Goal: Task Accomplishment & Management: Use online tool/utility

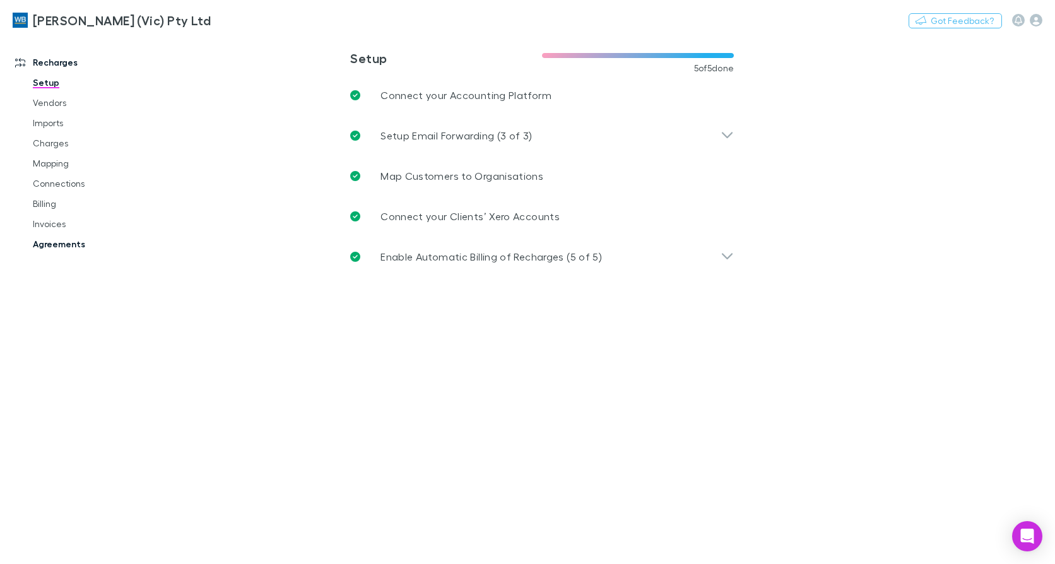
click at [71, 242] on link "Agreements" at bounding box center [93, 244] width 147 height 20
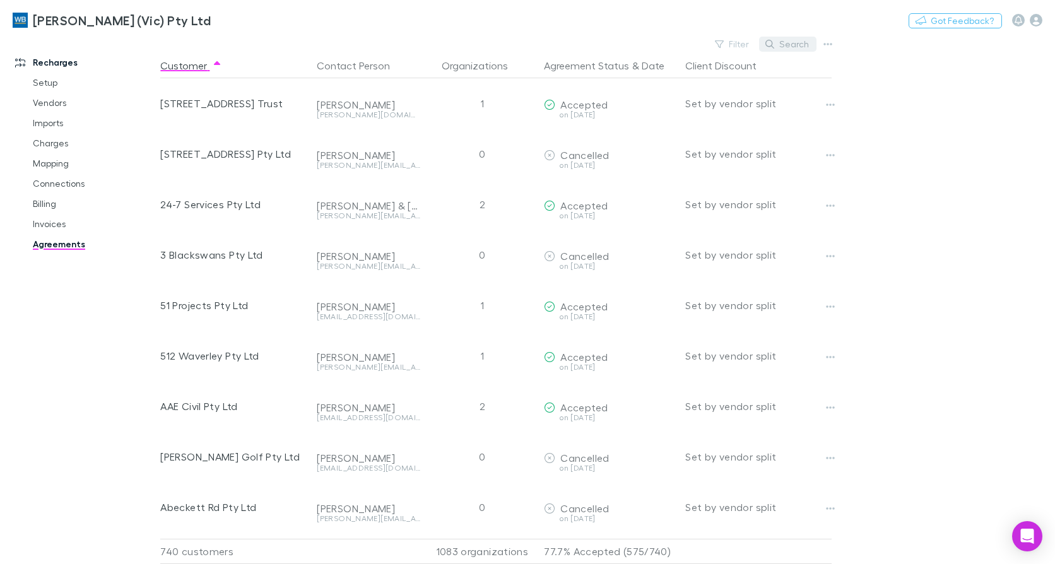
click at [787, 40] on button "Search" at bounding box center [787, 44] width 57 height 15
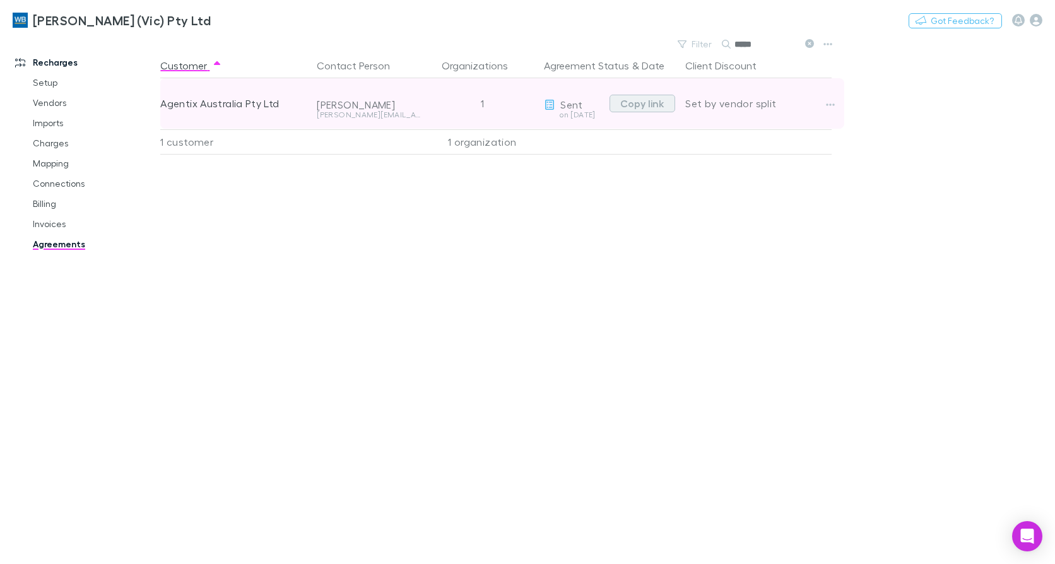
type input "*****"
click at [647, 103] on button "Copy link" at bounding box center [643, 104] width 66 height 18
